Goal: Book appointment/travel/reservation

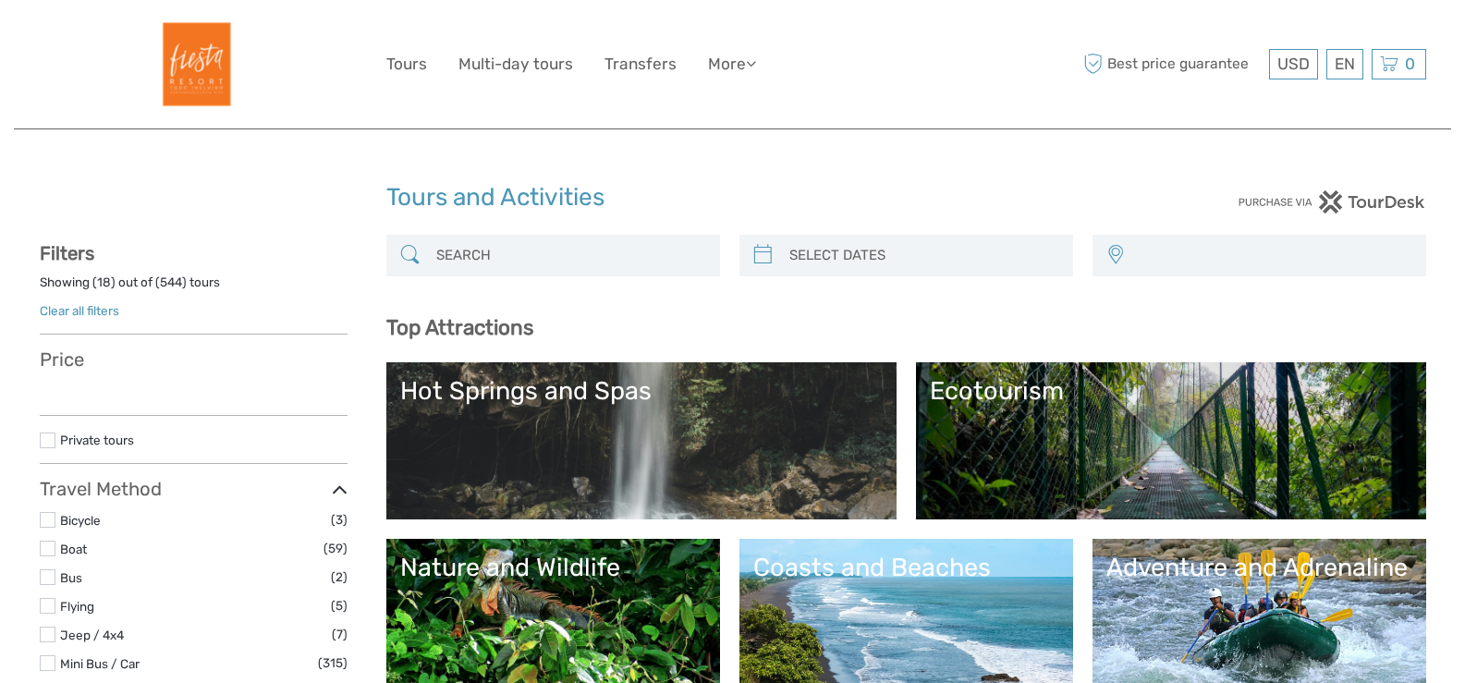
select select
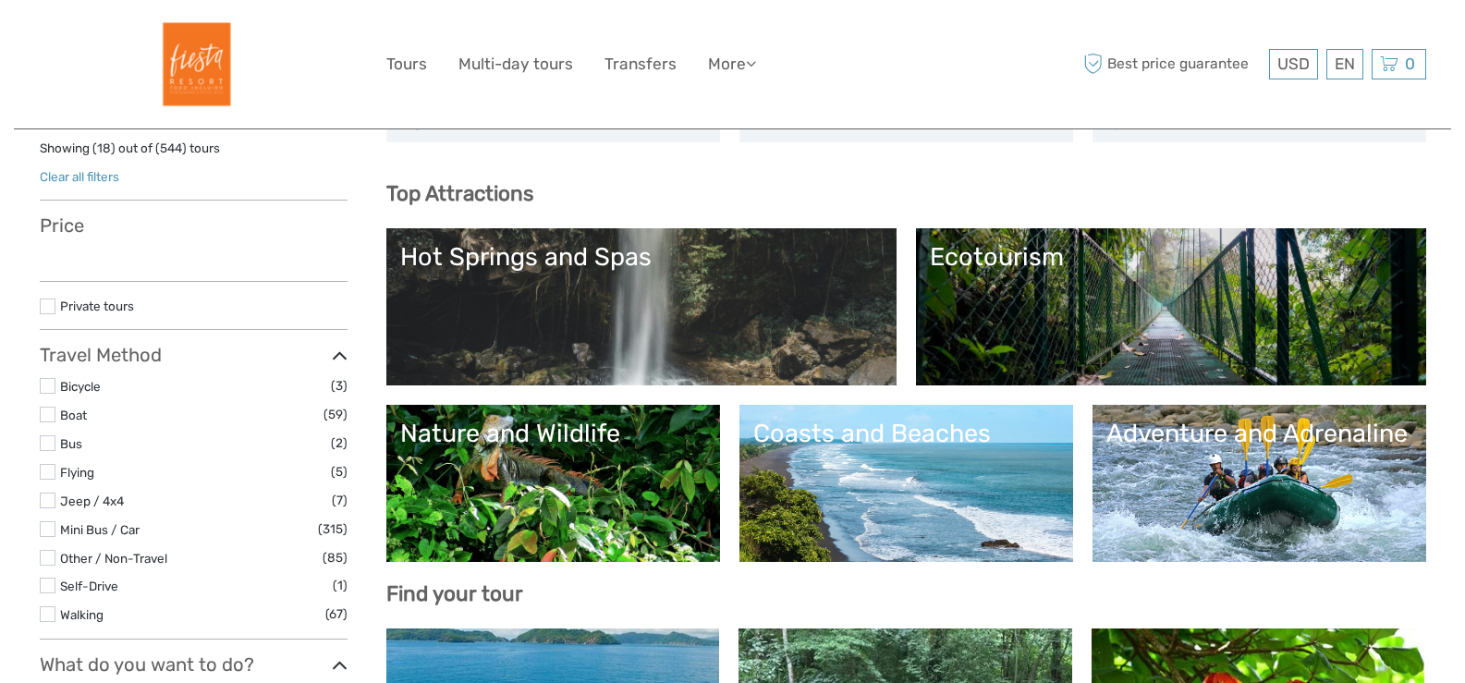
select select
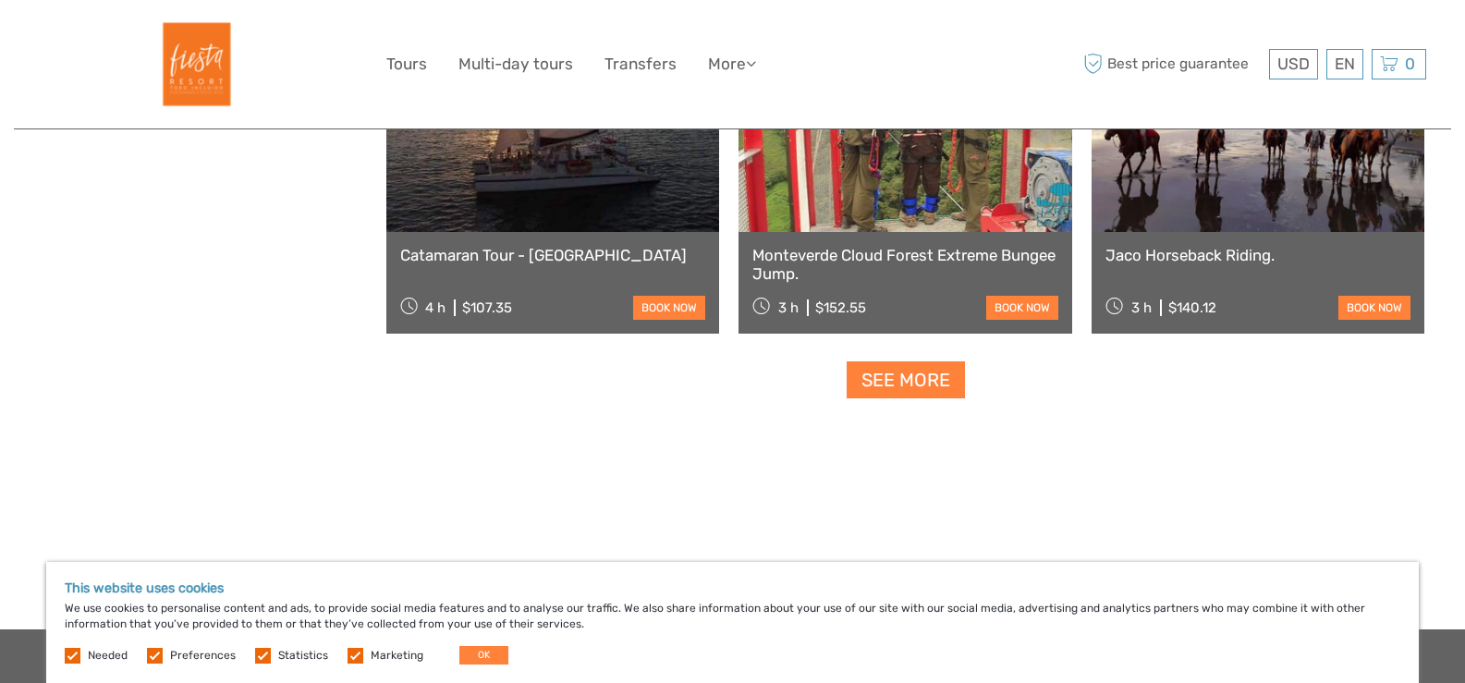
scroll to position [2403, 0]
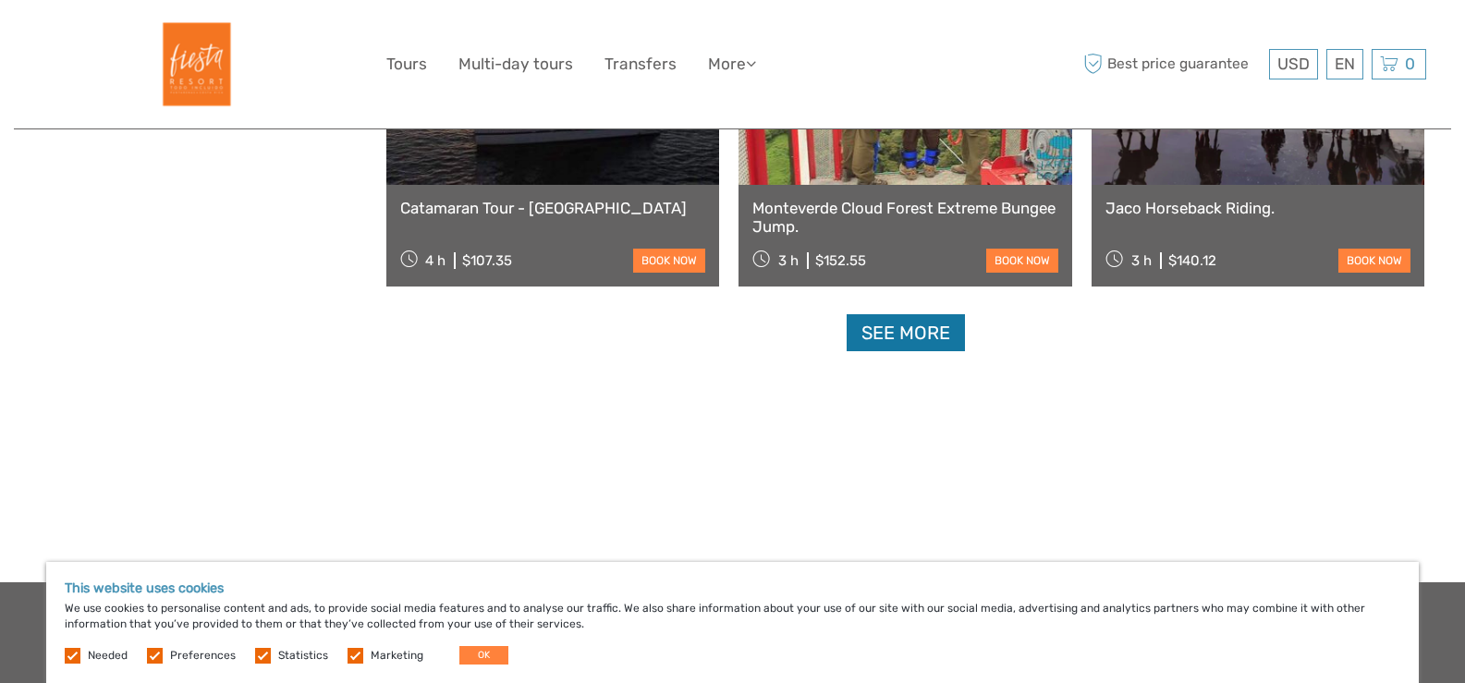
click at [915, 331] on link "See more" at bounding box center [905, 333] width 118 height 38
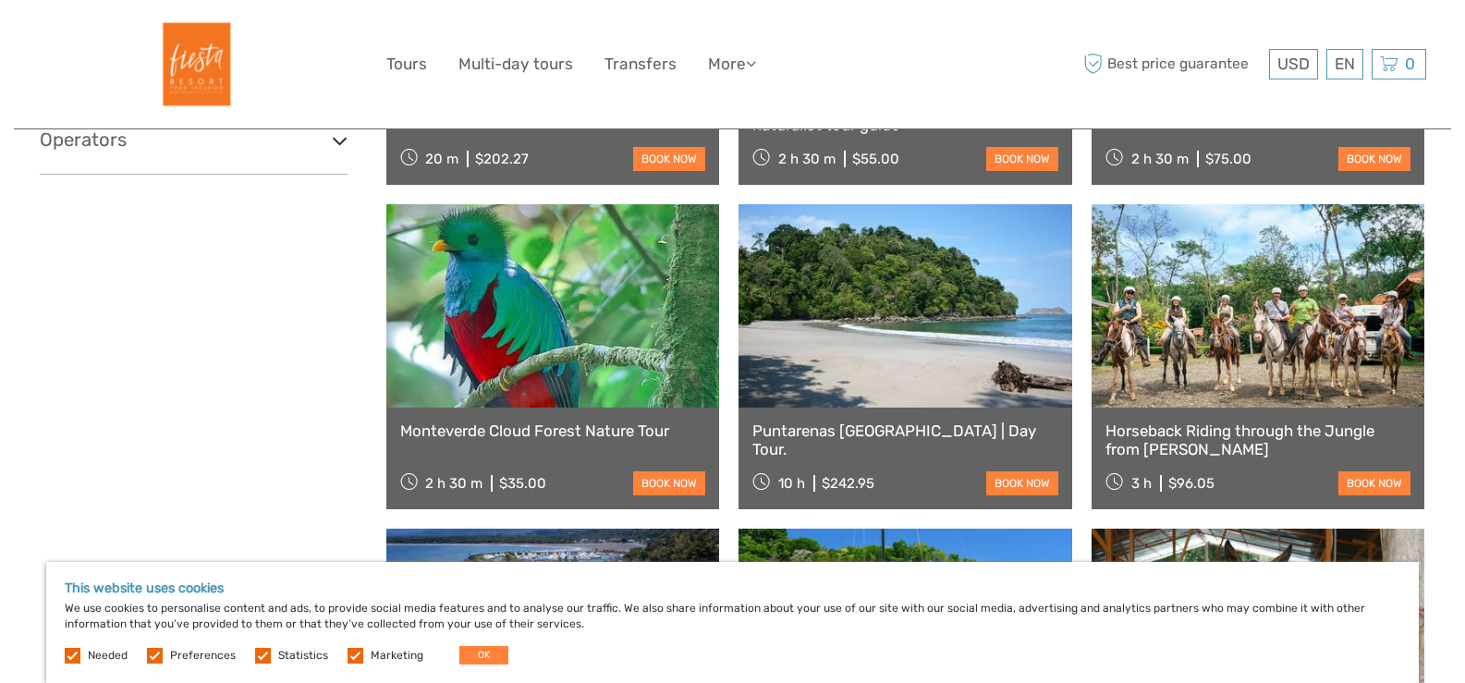
scroll to position [1109, 0]
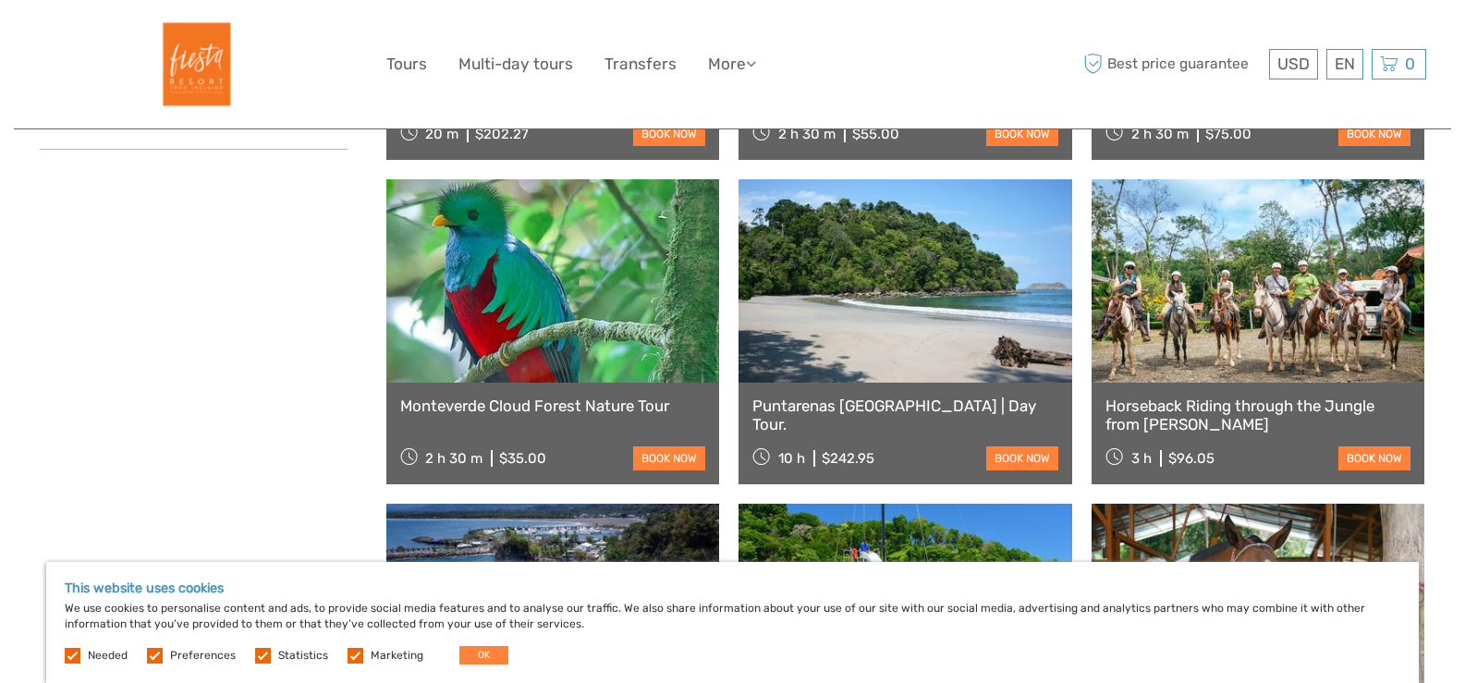
click at [858, 308] on link at bounding box center [905, 280] width 334 height 203
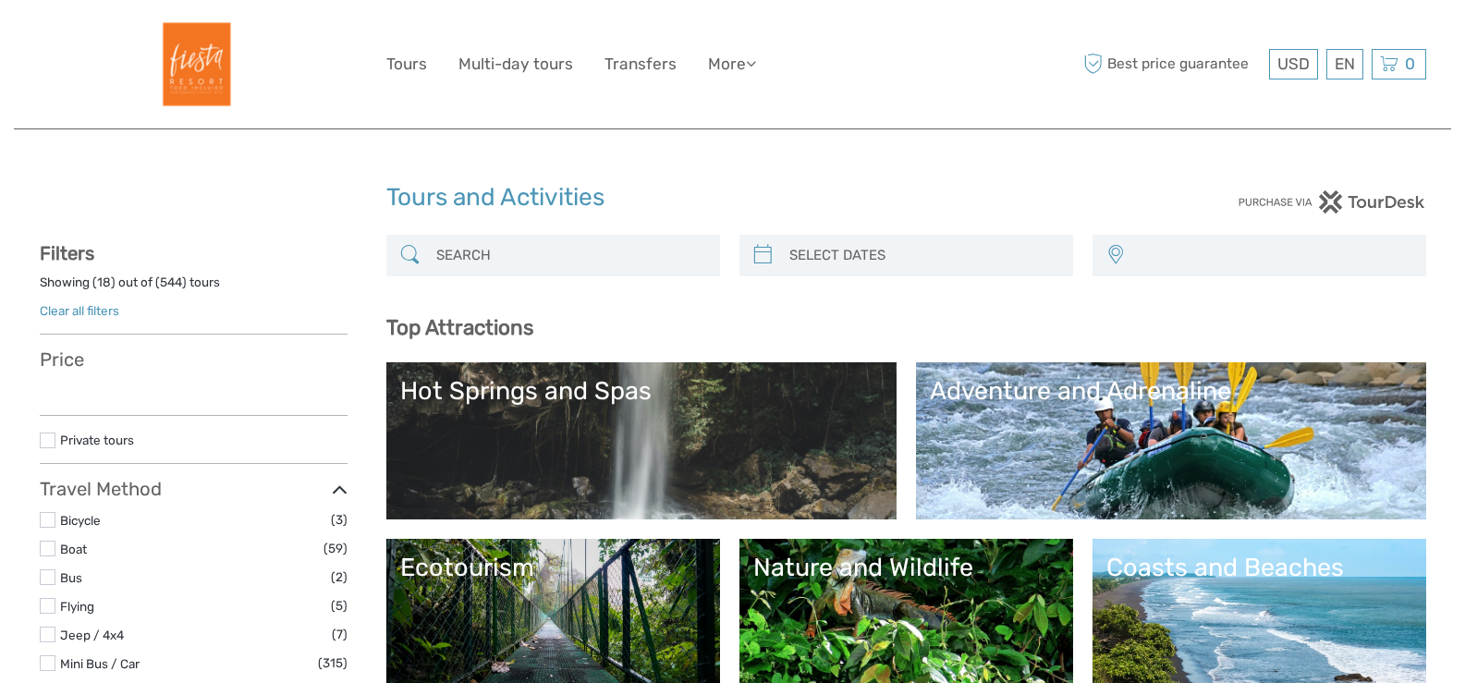
select select
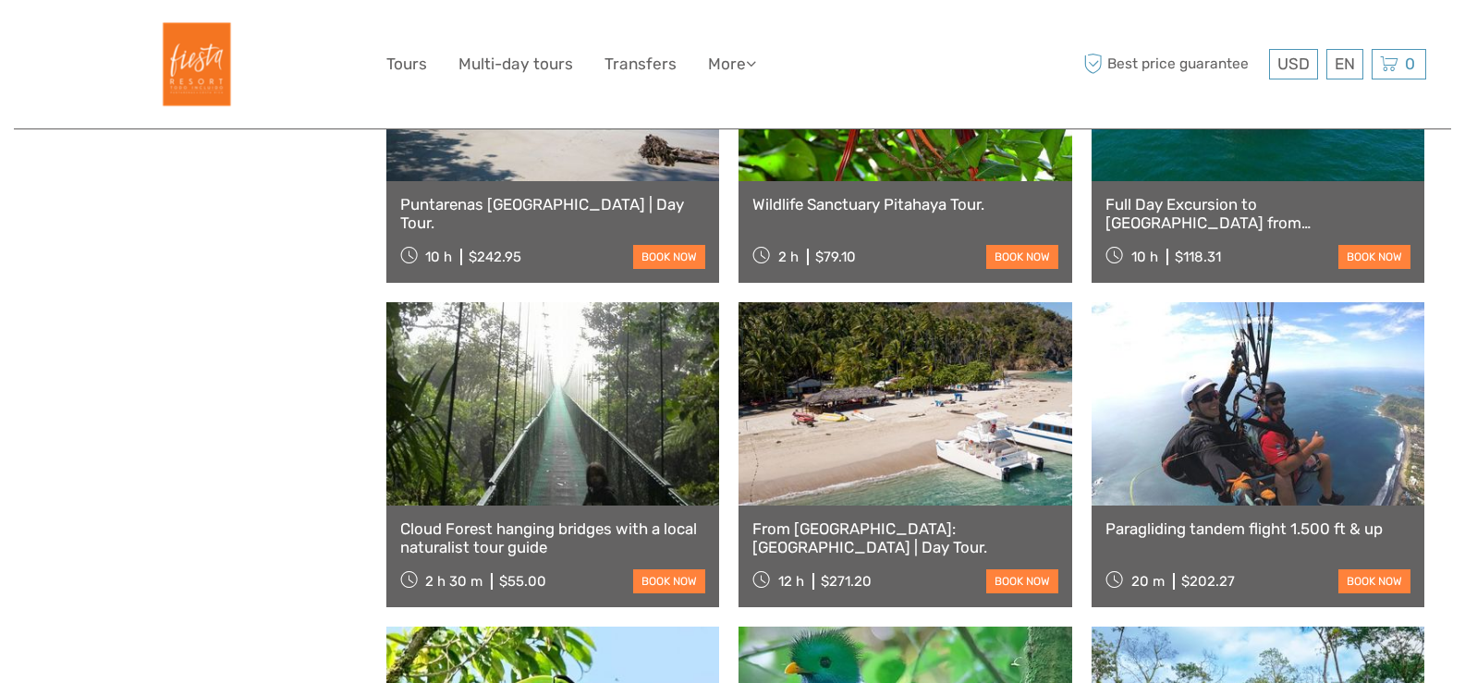
select select
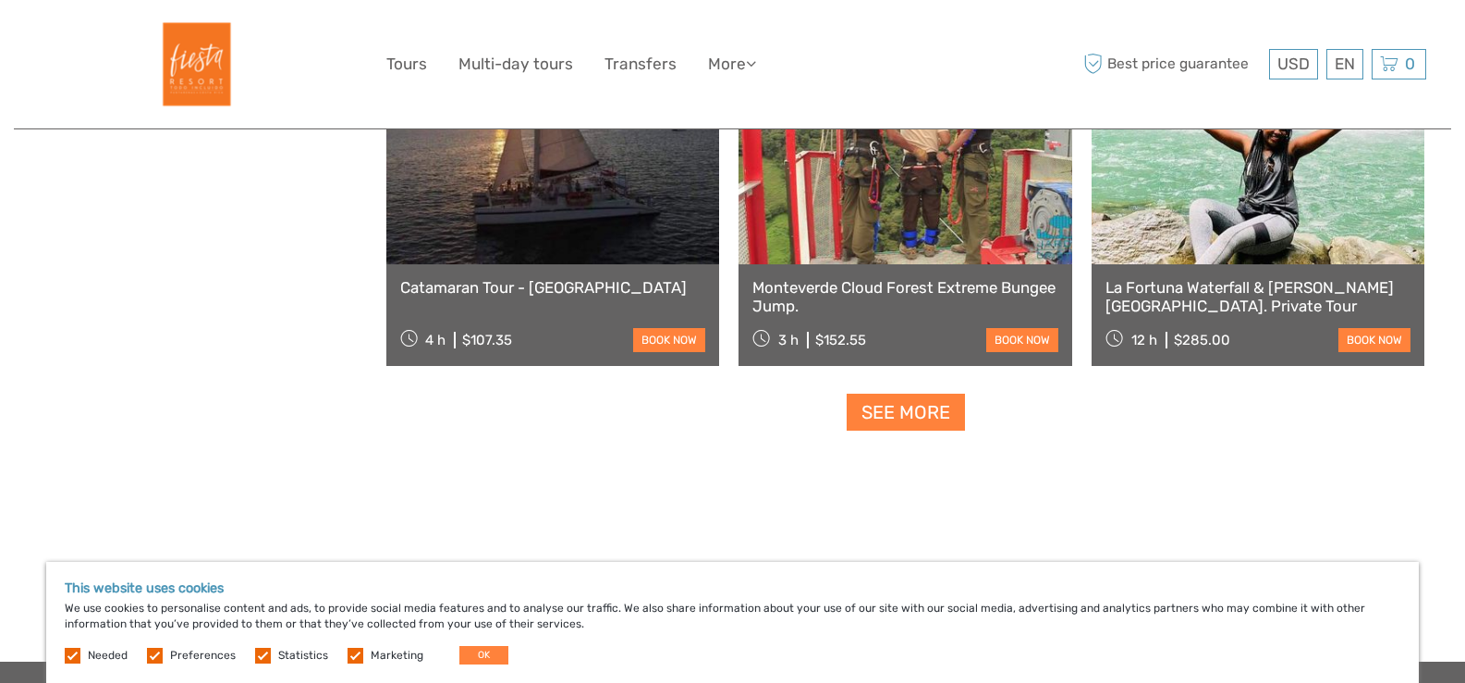
scroll to position [2403, 0]
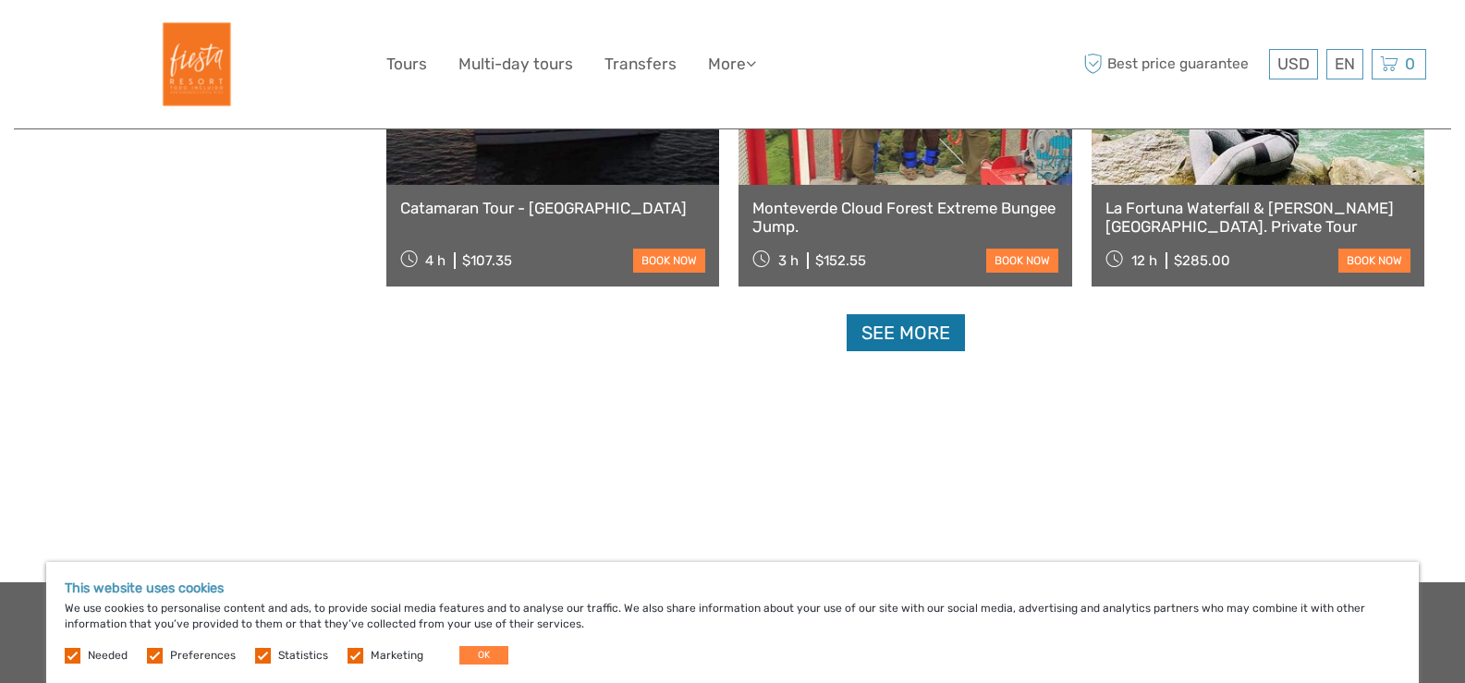
click at [896, 334] on link "See more" at bounding box center [905, 333] width 118 height 38
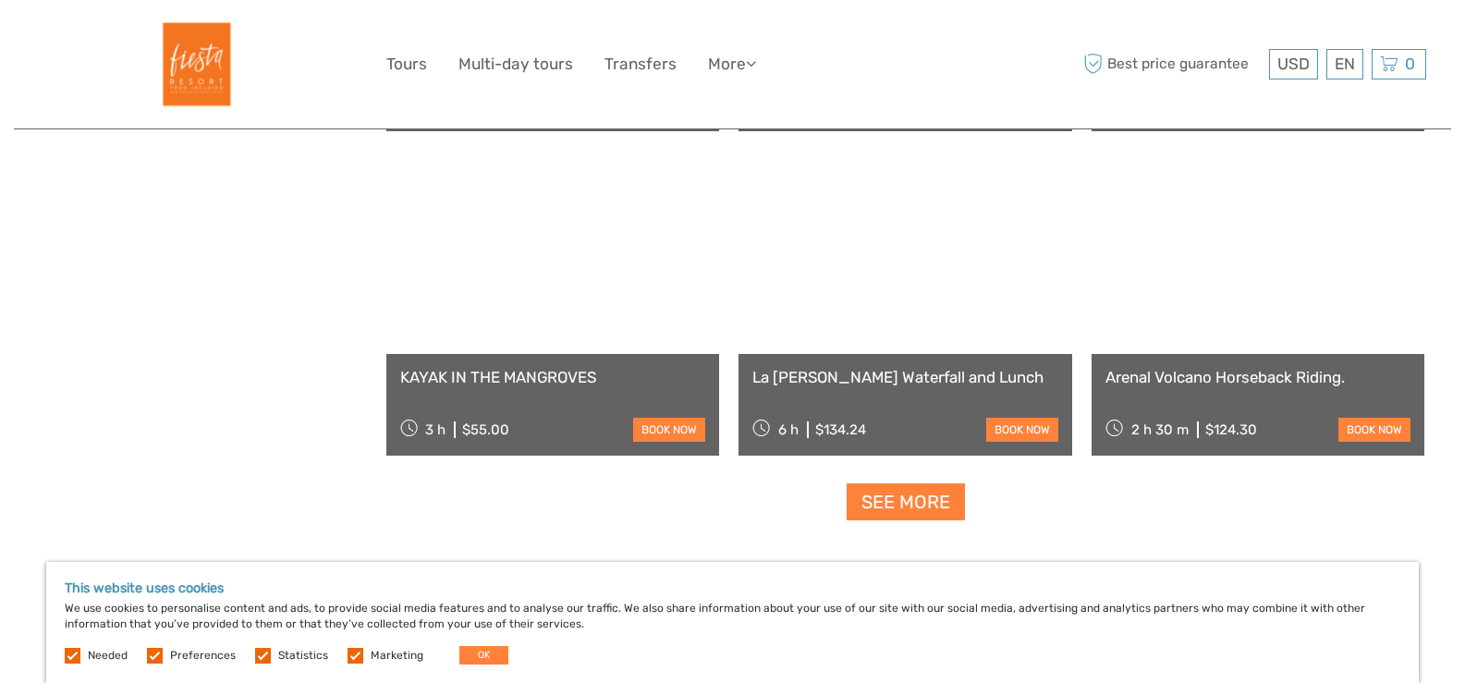
scroll to position [3789, 0]
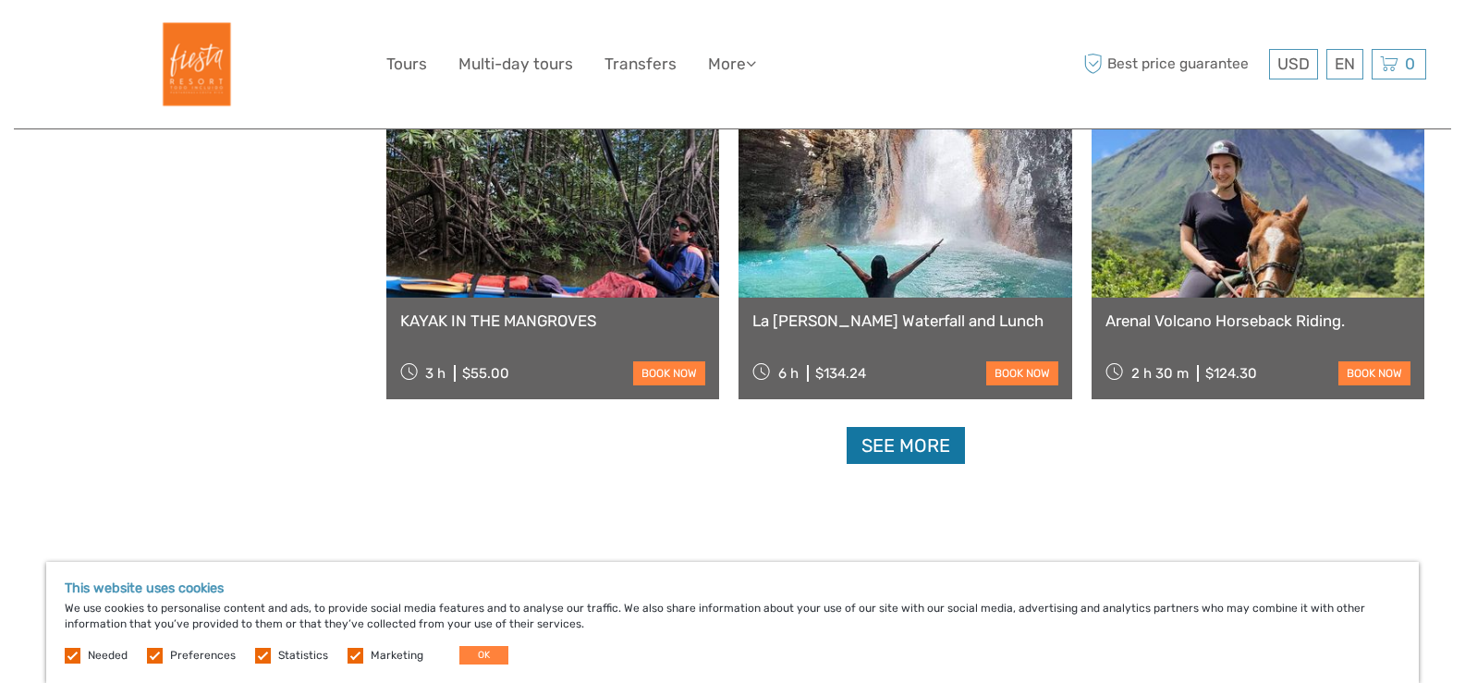
click at [903, 441] on link "See more" at bounding box center [905, 446] width 118 height 38
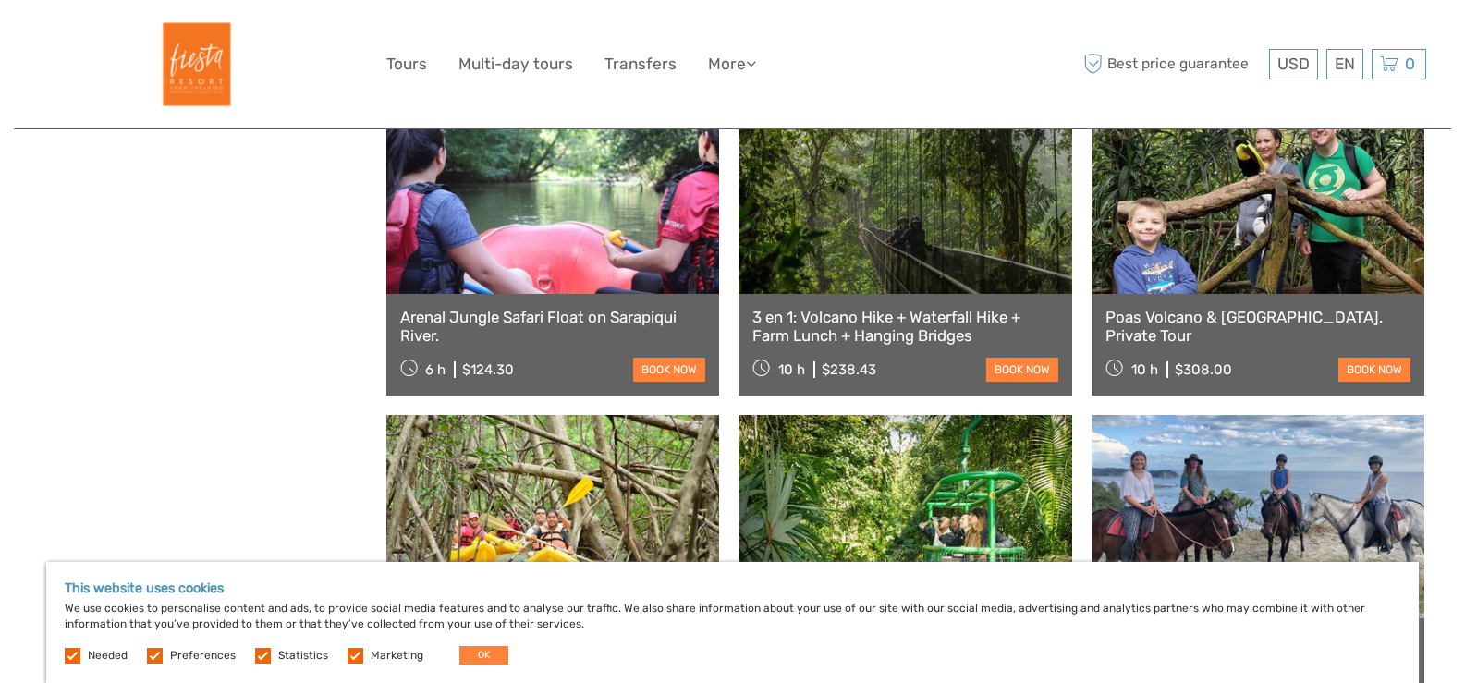
scroll to position [2125, 0]
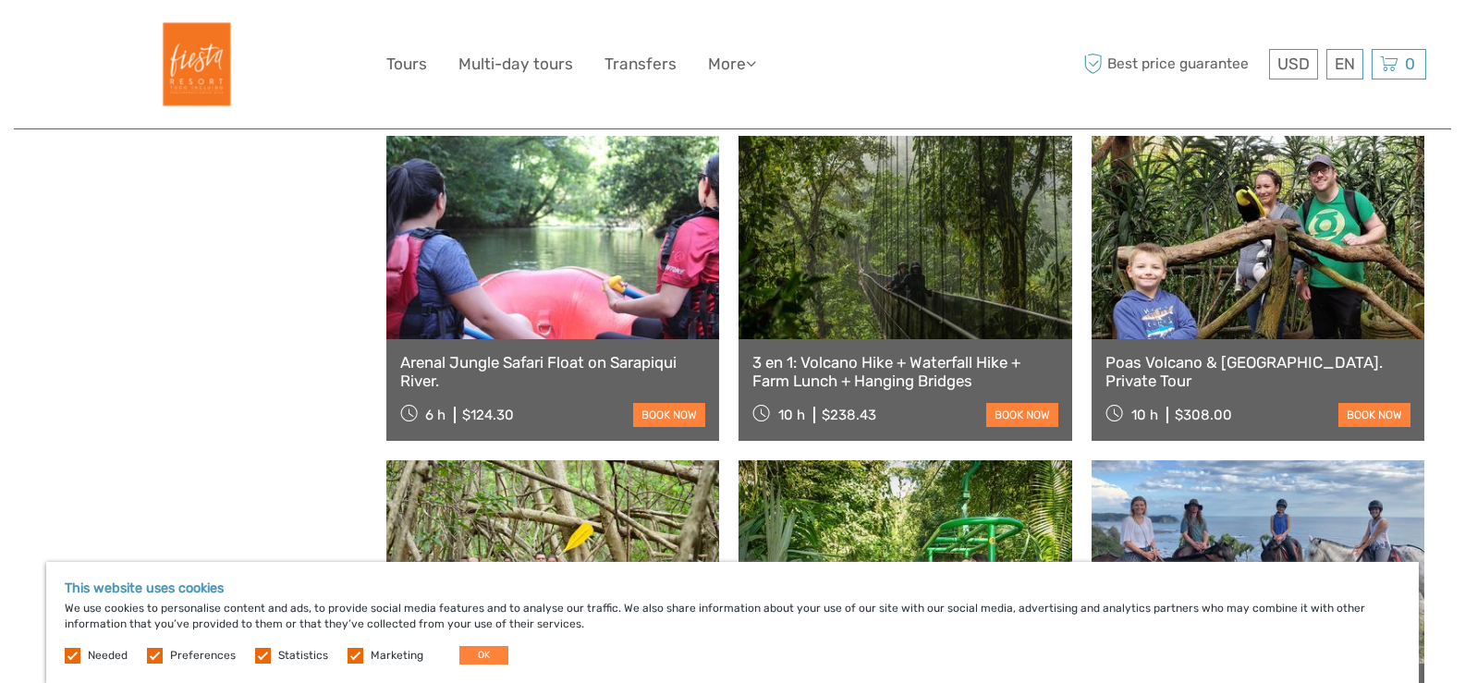
click at [908, 235] on link at bounding box center [905, 237] width 334 height 203
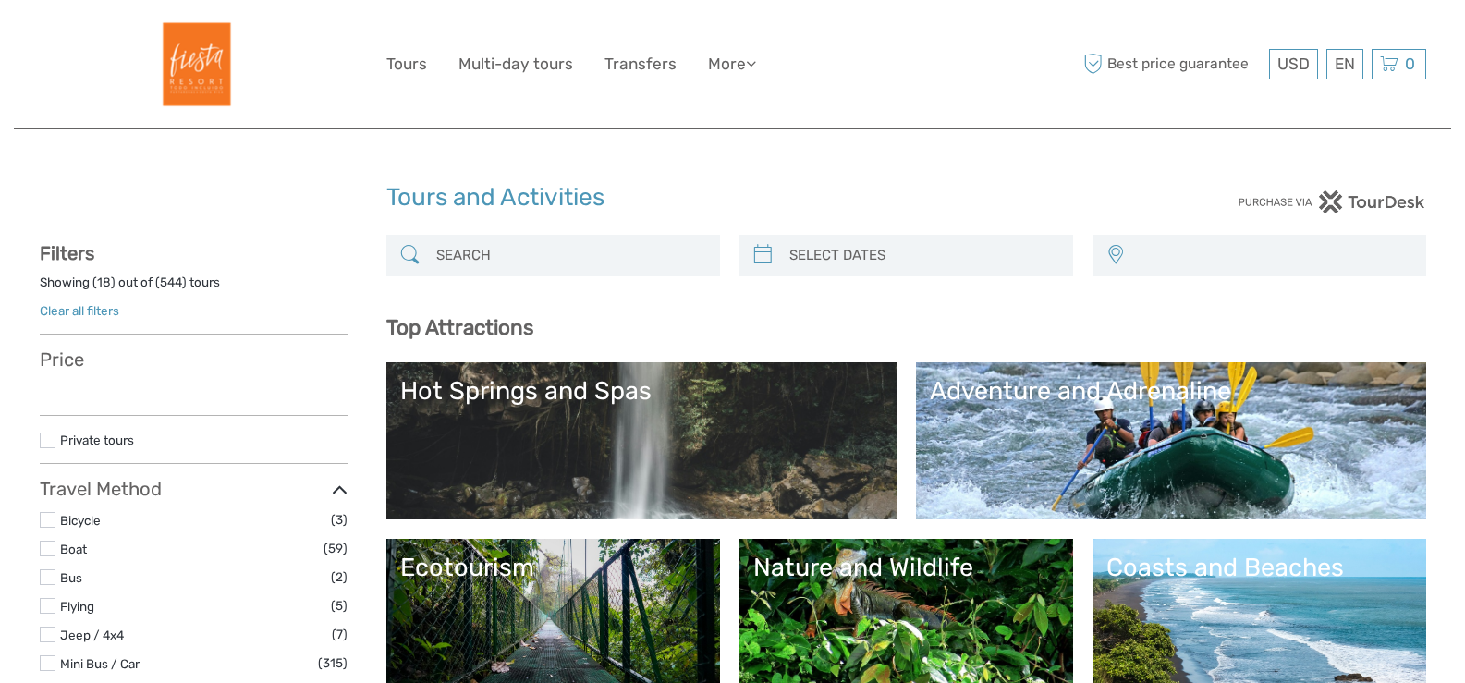
select select
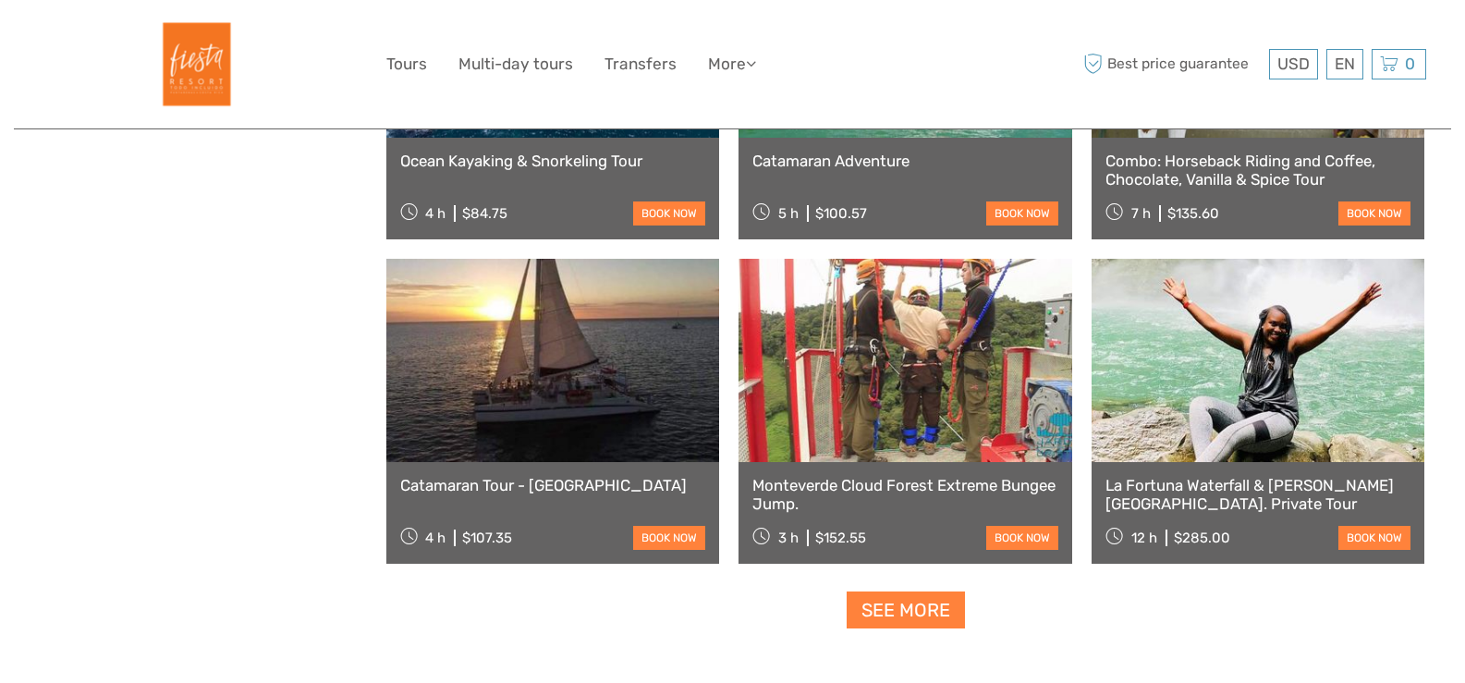
select select
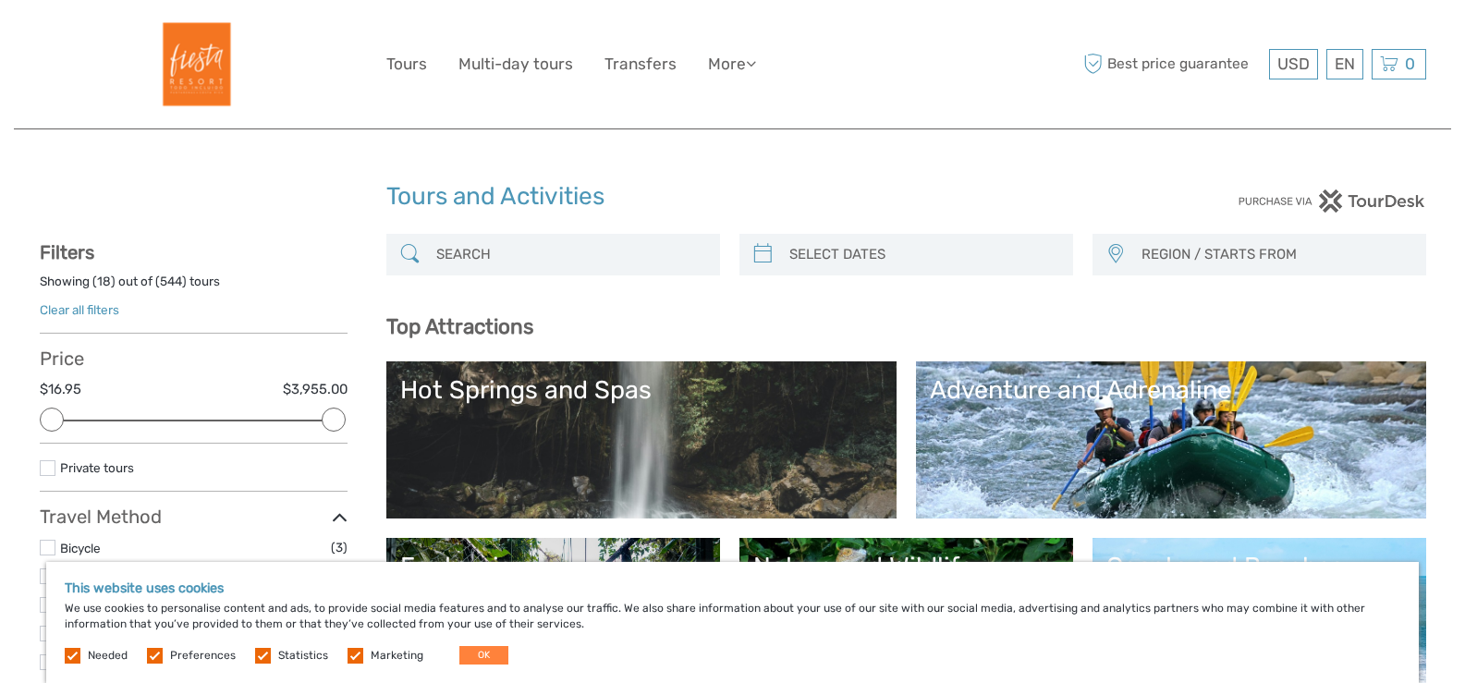
scroll to position [0, 0]
